Goal: Task Accomplishment & Management: Manage account settings

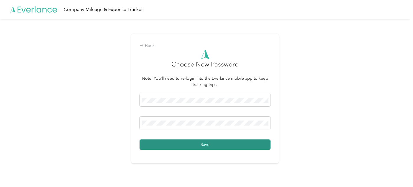
click at [194, 147] on button "Save" at bounding box center [205, 144] width 131 height 10
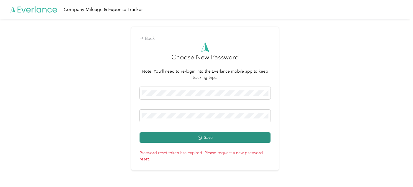
click at [178, 135] on button "Save" at bounding box center [205, 137] width 131 height 10
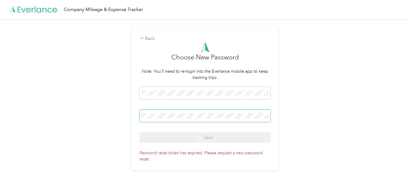
click at [142, 115] on span at bounding box center [205, 115] width 131 height 12
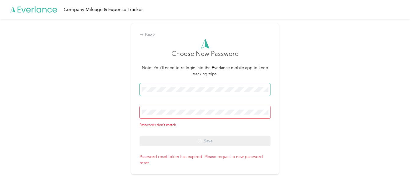
click at [106, 89] on div "Back Choose New Password Note: You'll need to re-login into the Everlance mobil…" at bounding box center [205, 101] width 410 height 164
click at [199, 140] on div "Passwords don't match Save" at bounding box center [205, 114] width 131 height 63
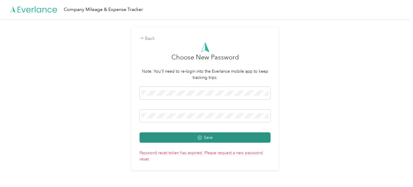
click at [191, 137] on button "Save" at bounding box center [205, 137] width 131 height 10
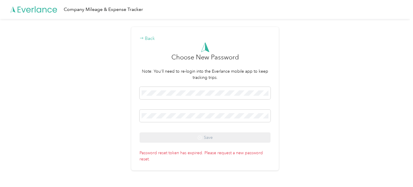
click at [145, 37] on div "Back" at bounding box center [205, 38] width 131 height 7
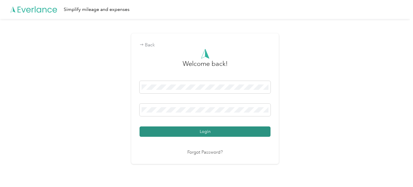
click at [196, 131] on button "Login" at bounding box center [205, 131] width 131 height 10
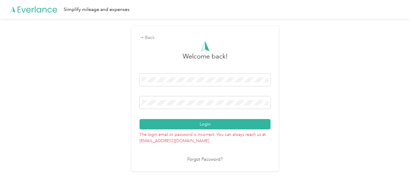
click at [206, 159] on link "Forgot Password?" at bounding box center [204, 159] width 35 height 7
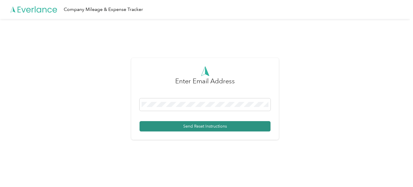
click at [189, 127] on button "Send Reset Instructions" at bounding box center [205, 126] width 131 height 10
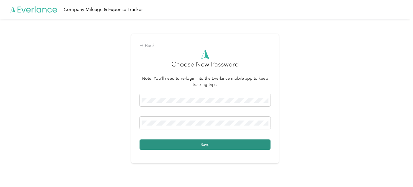
click at [183, 145] on button "Save" at bounding box center [205, 144] width 131 height 10
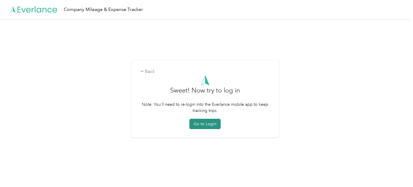
click at [204, 125] on button "Go to Login" at bounding box center [204, 124] width 31 height 10
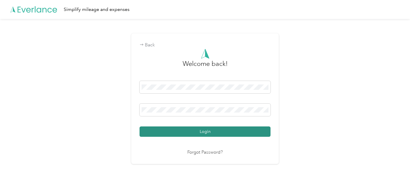
click at [207, 133] on button "Login" at bounding box center [205, 131] width 131 height 10
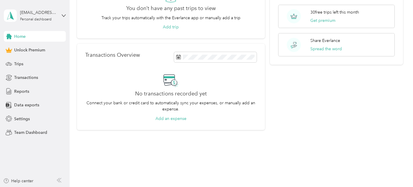
scroll to position [71, 0]
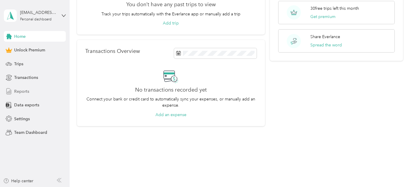
click at [19, 91] on span "Reports" at bounding box center [21, 91] width 15 height 6
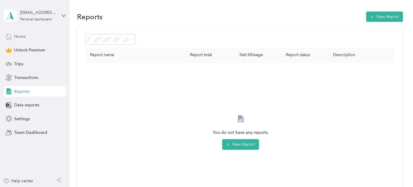
click at [18, 37] on span "Home" at bounding box center [20, 36] width 12 height 6
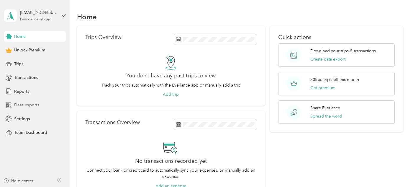
click at [18, 104] on span "Data exports" at bounding box center [26, 105] width 25 height 6
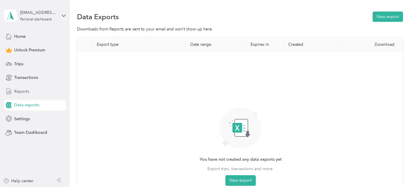
click at [21, 92] on span "Reports" at bounding box center [21, 91] width 15 height 6
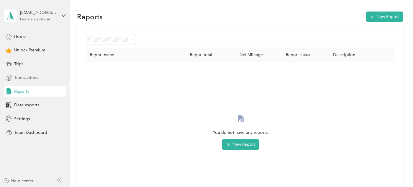
click at [19, 77] on span "Transactions" at bounding box center [26, 77] width 24 height 6
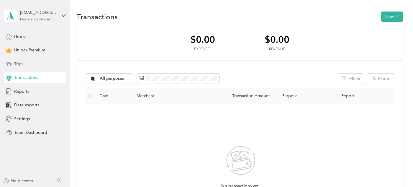
click at [17, 61] on span "Trips" at bounding box center [18, 64] width 9 height 6
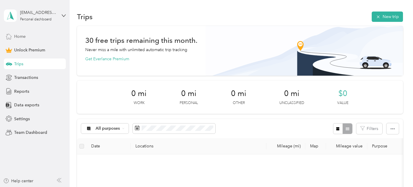
click at [18, 36] on span "Home" at bounding box center [20, 36] width 12 height 6
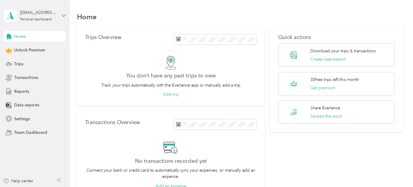
click at [63, 16] on icon at bounding box center [64, 15] width 4 height 2
click at [21, 47] on div "Log out" at bounding box center [20, 45] width 23 height 6
